Goal: Transaction & Acquisition: Purchase product/service

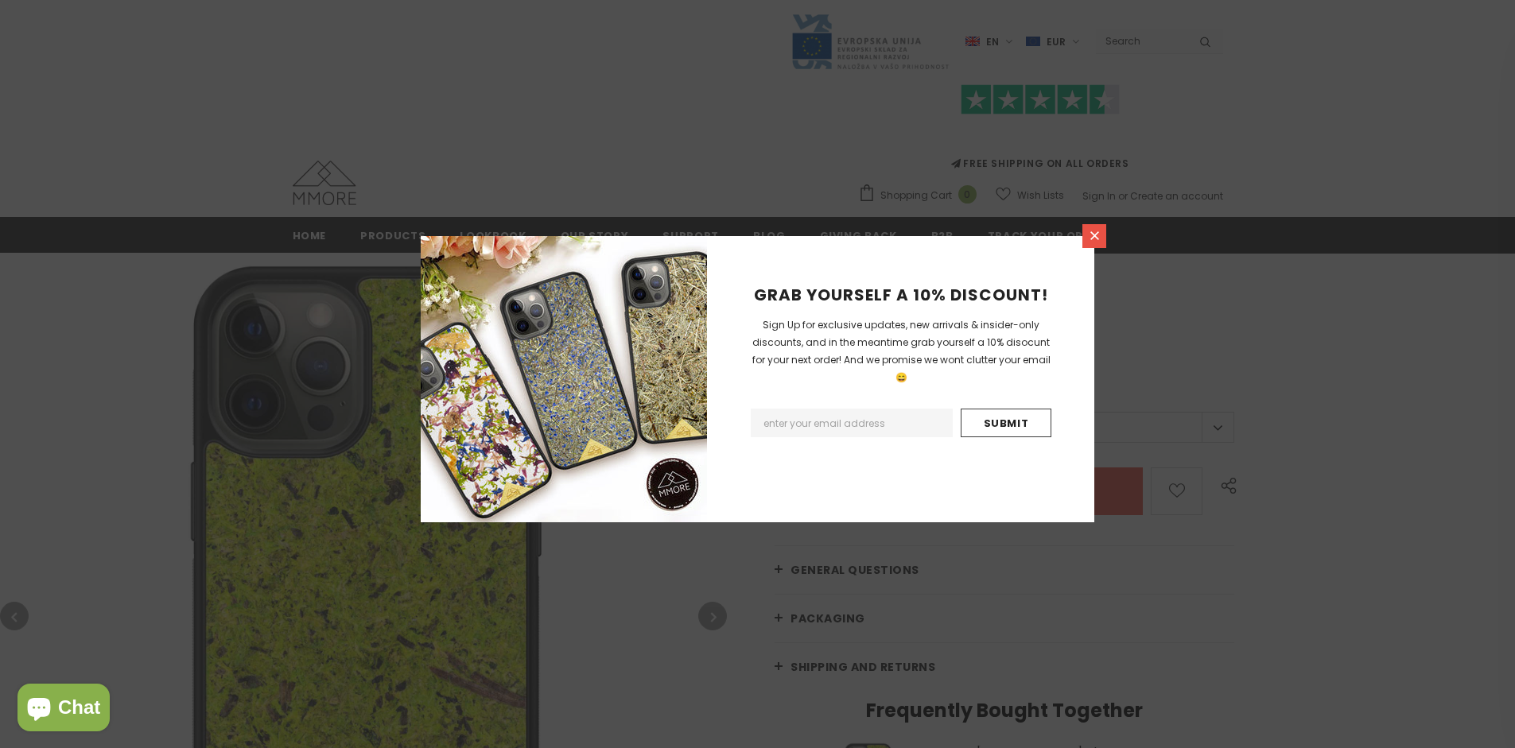
click at [1094, 235] on icon at bounding box center [1094, 235] width 9 height 9
